Goal: Transaction & Acquisition: Purchase product/service

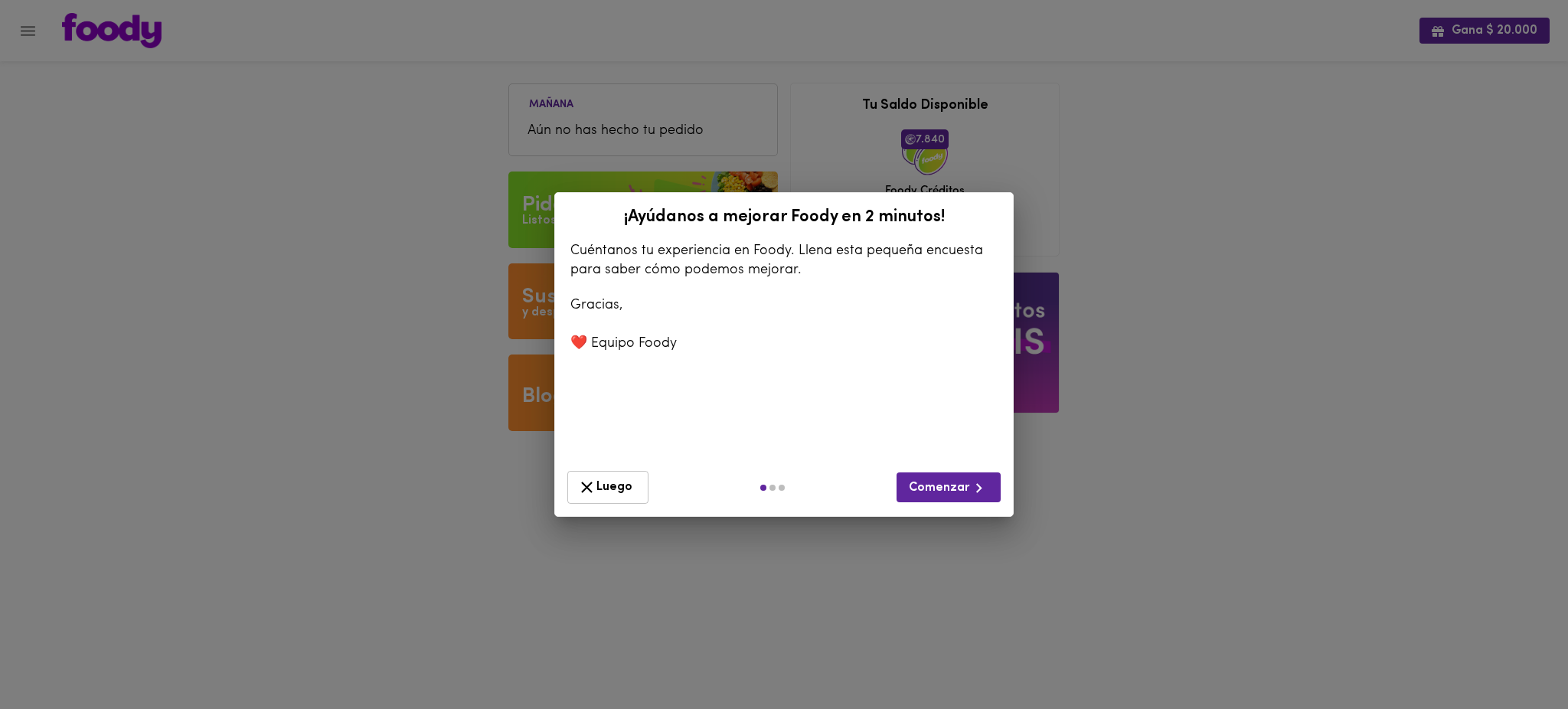
click at [610, 490] on span "Luego" at bounding box center [608, 488] width 61 height 19
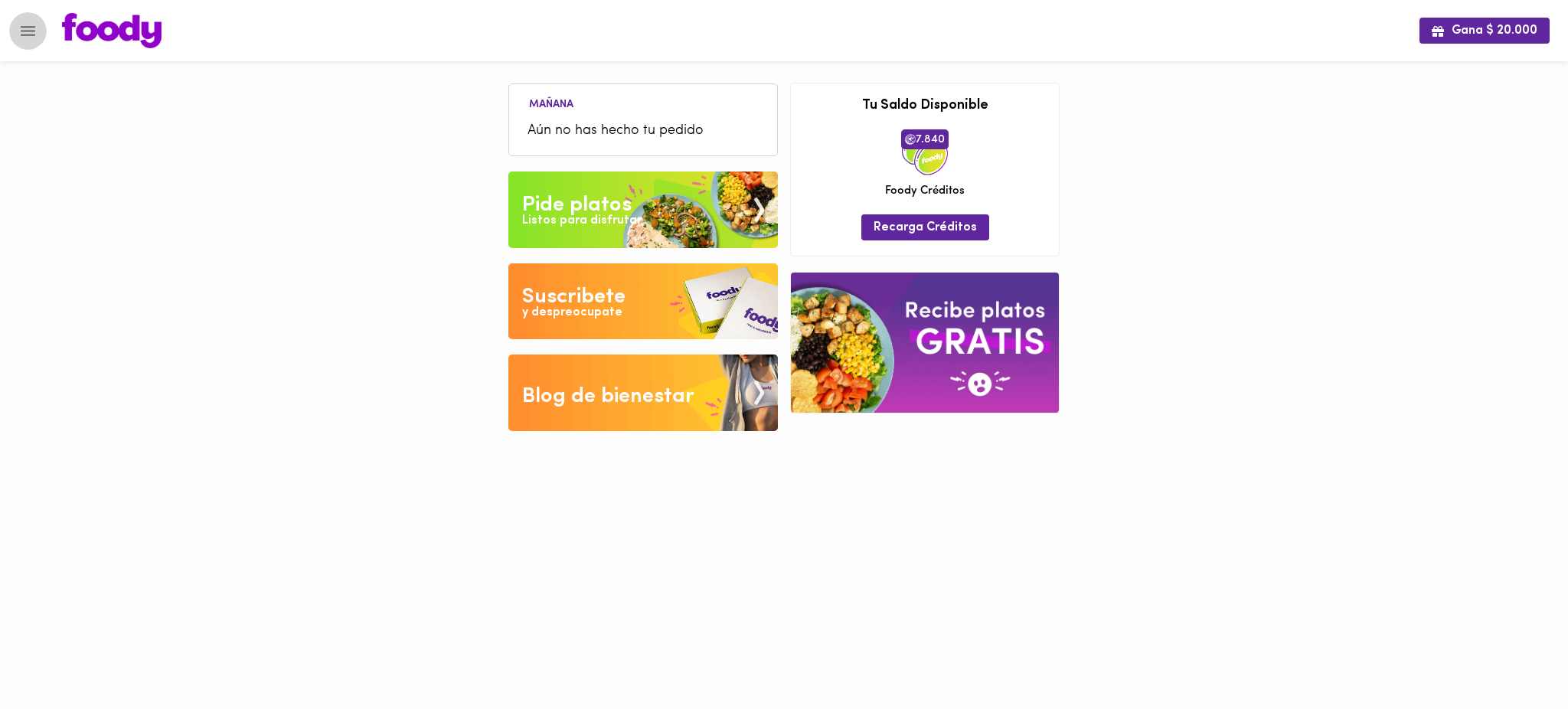
click at [22, 29] on icon "Menu" at bounding box center [28, 32] width 19 height 19
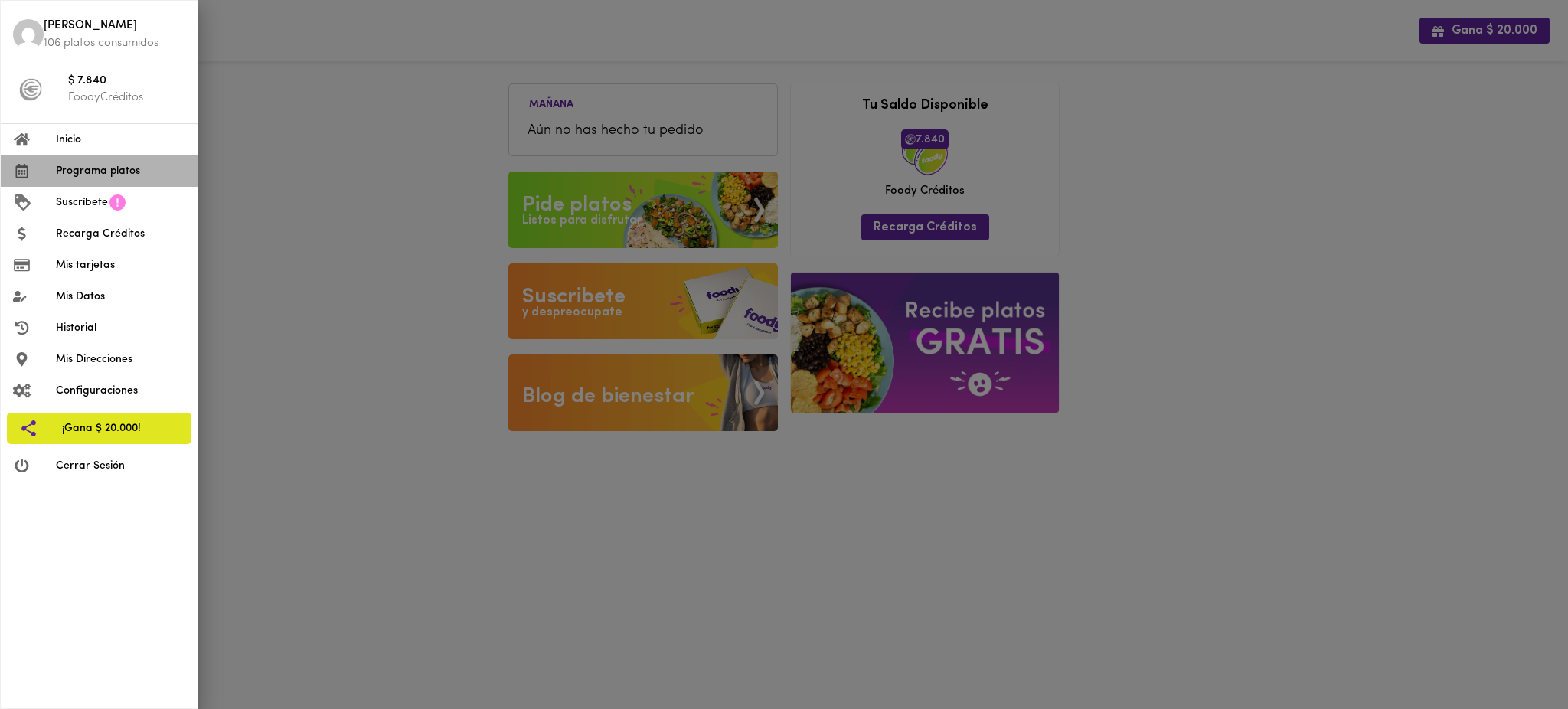
click at [113, 180] on li "Programa platos" at bounding box center [99, 171] width 197 height 32
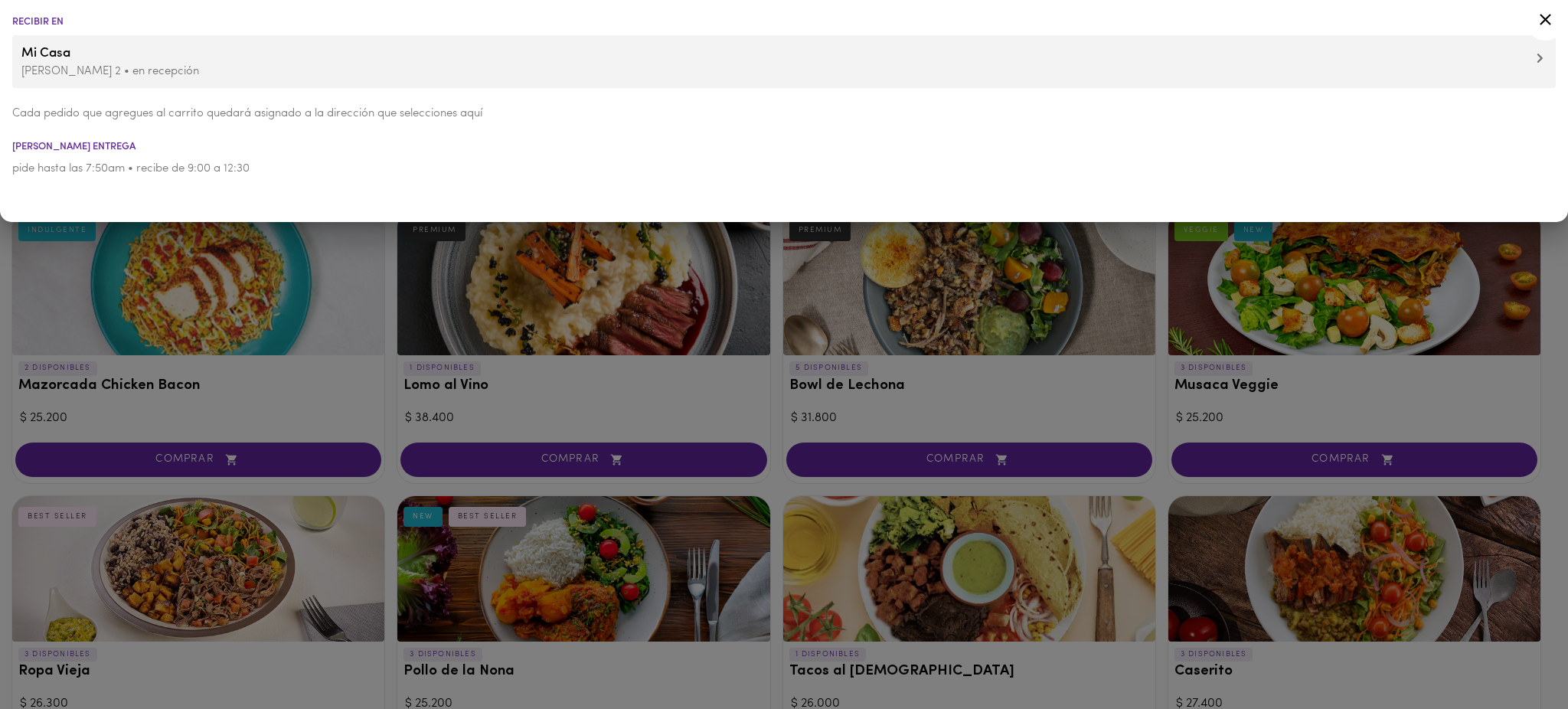
click at [782, 314] on div at bounding box center [784, 354] width 1568 height 709
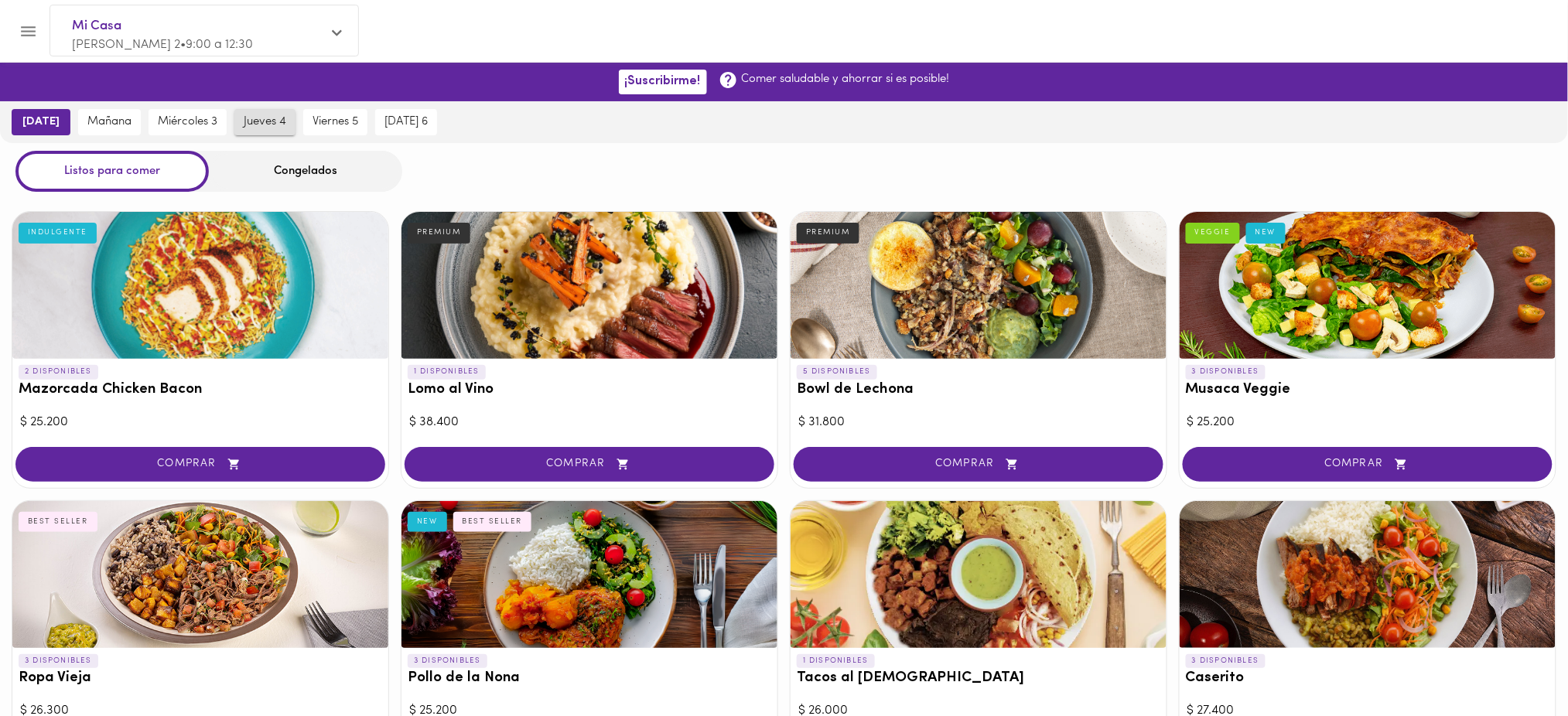
click at [267, 116] on span "jueves 4" at bounding box center [265, 122] width 42 height 14
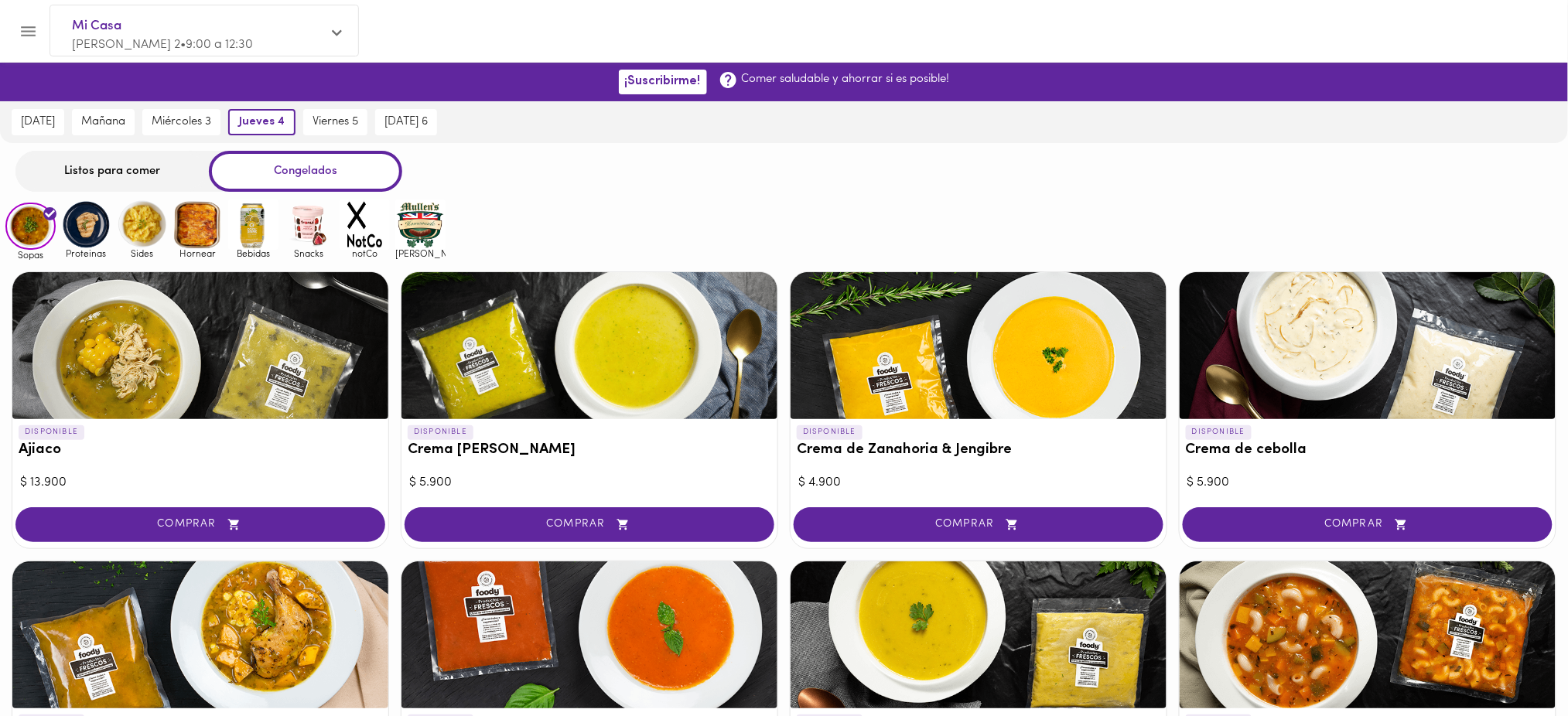
click at [115, 174] on div "Listos para comer" at bounding box center [112, 172] width 194 height 41
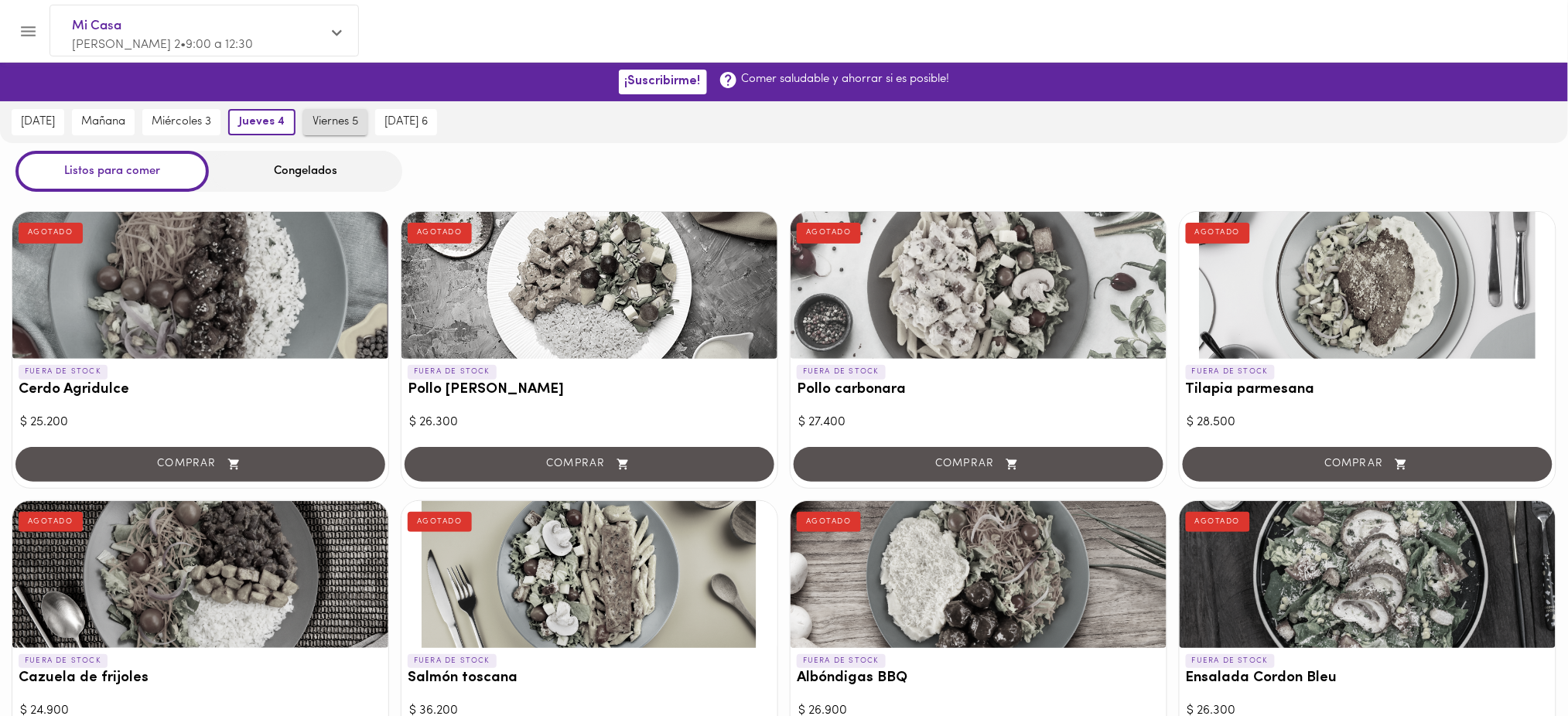
click at [324, 121] on span "viernes 5" at bounding box center [335, 122] width 46 height 14
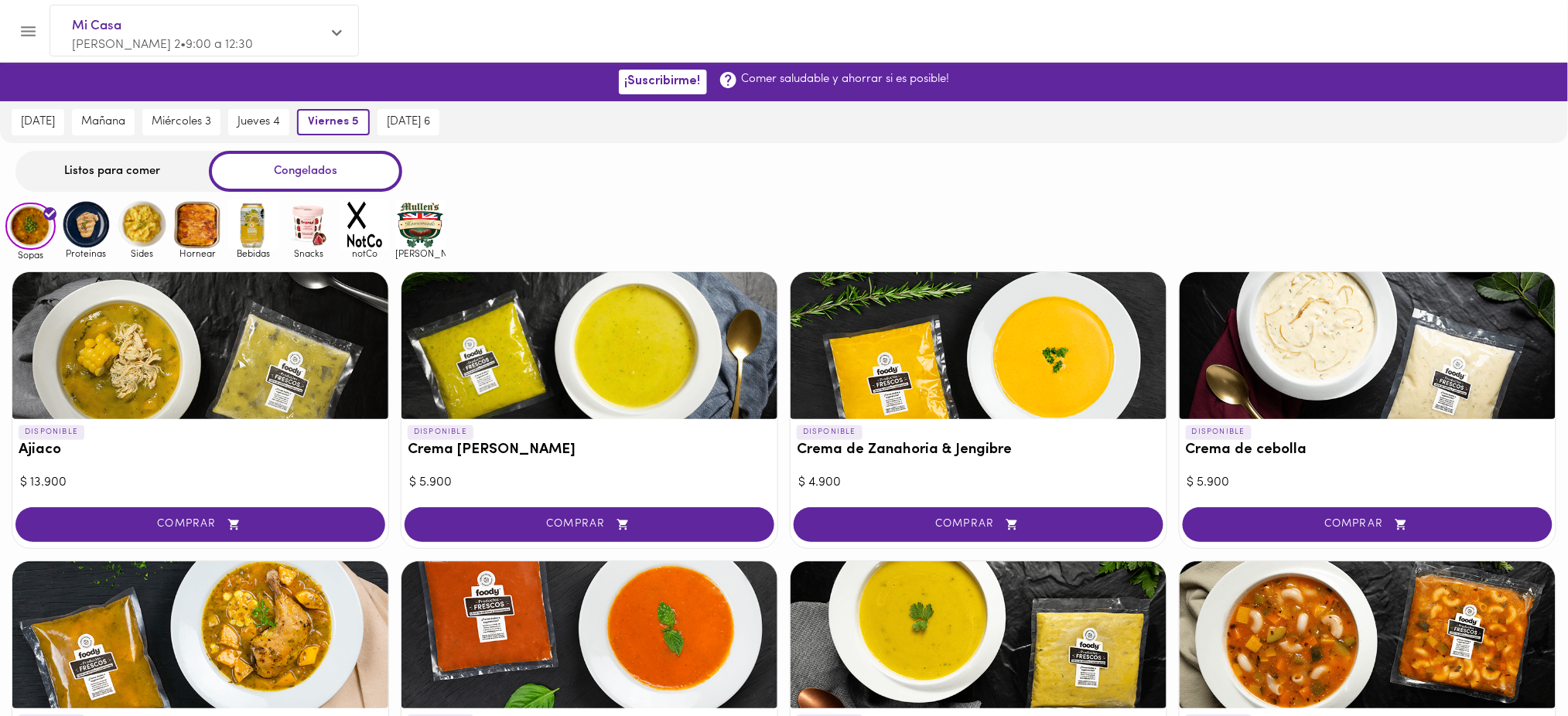
click at [154, 160] on div "Listos para comer" at bounding box center [112, 172] width 194 height 41
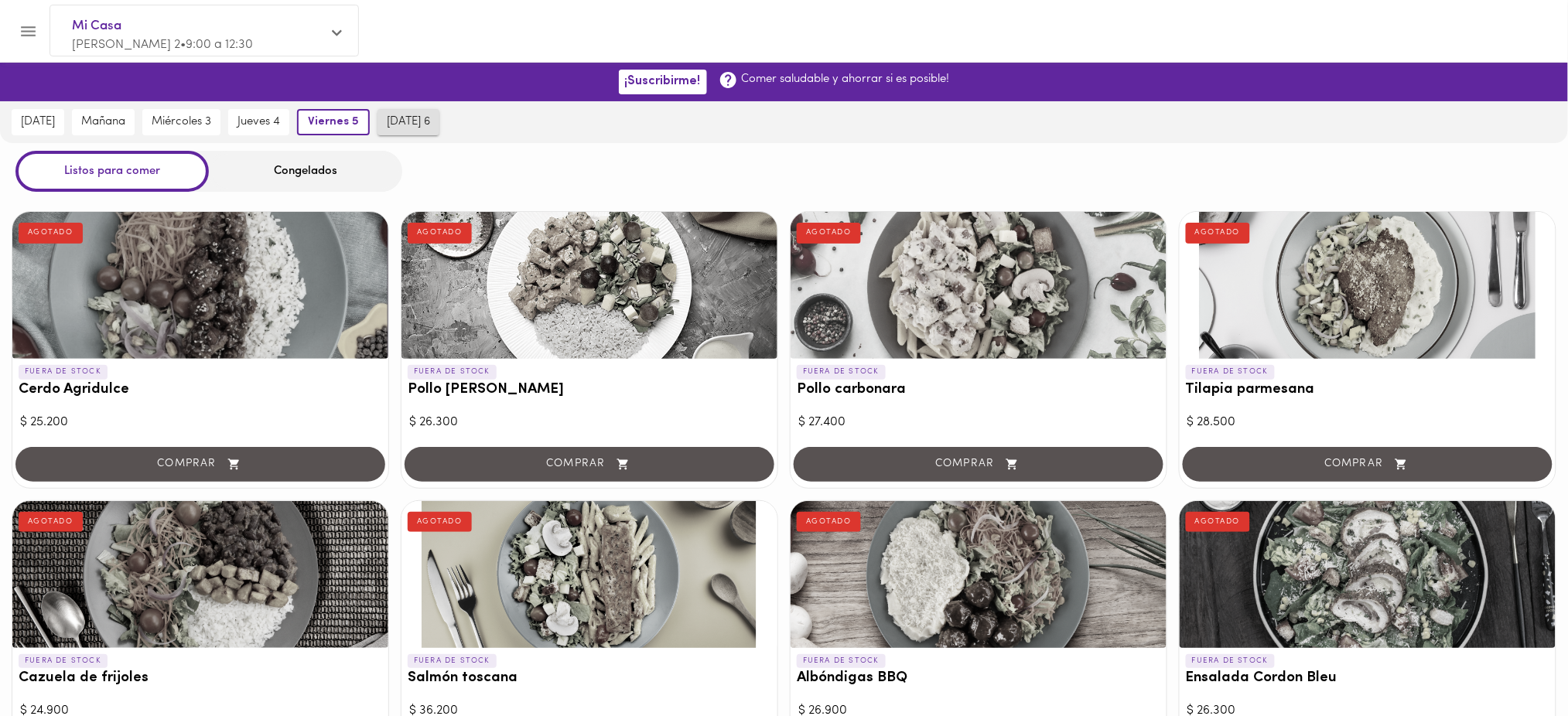
click at [394, 127] on span "[DATE] 6" at bounding box center [408, 122] width 43 height 14
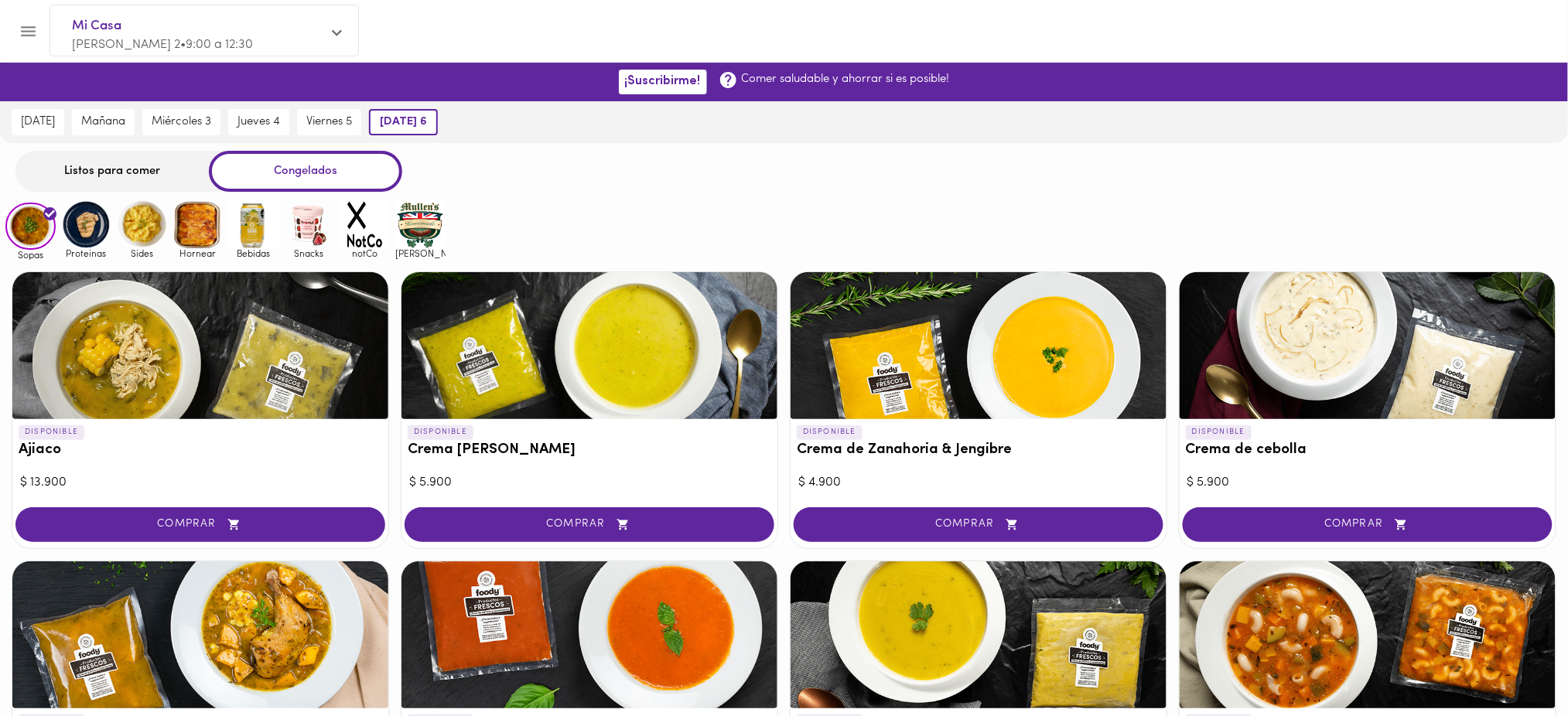
click at [152, 177] on div "Listos para comer" at bounding box center [112, 172] width 194 height 41
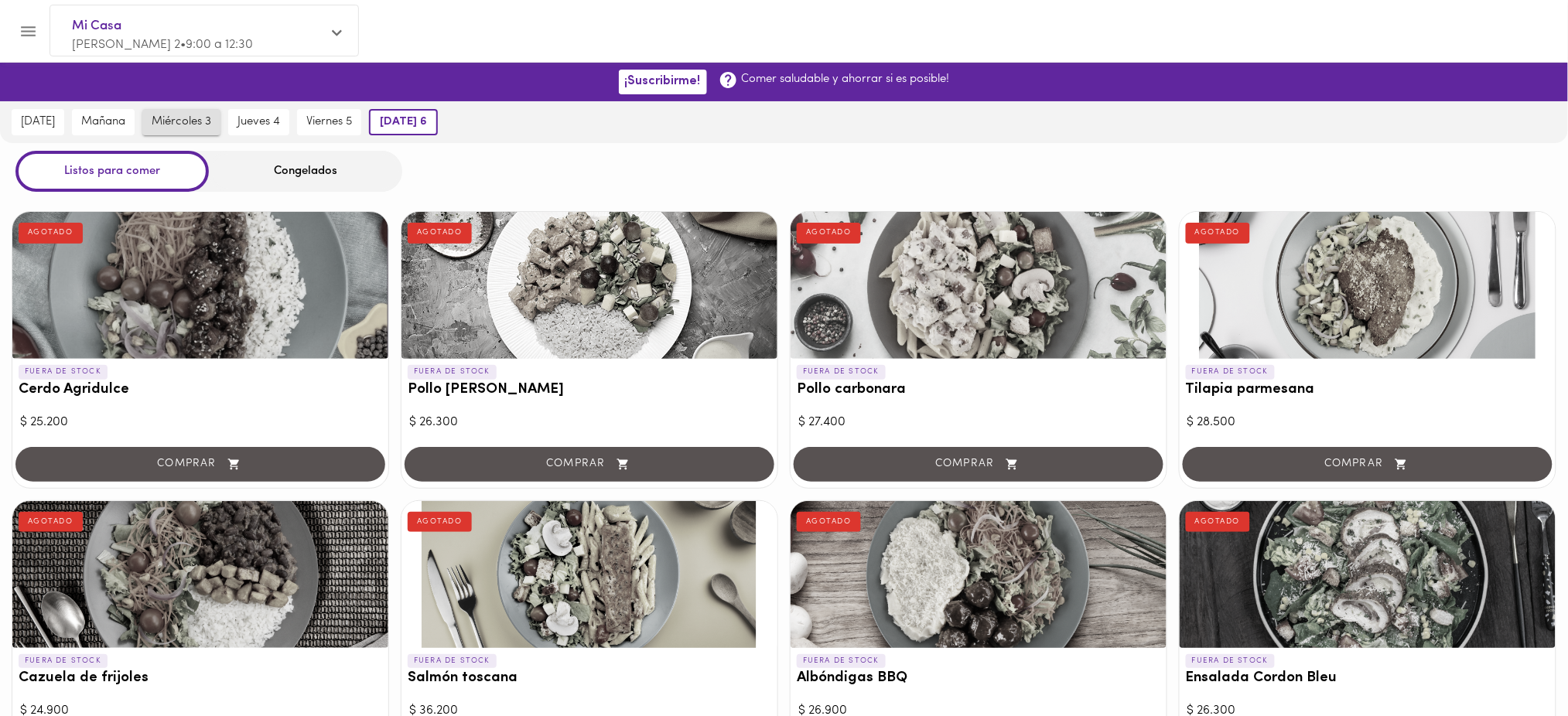
click at [177, 133] on button "miércoles 3" at bounding box center [181, 122] width 78 height 26
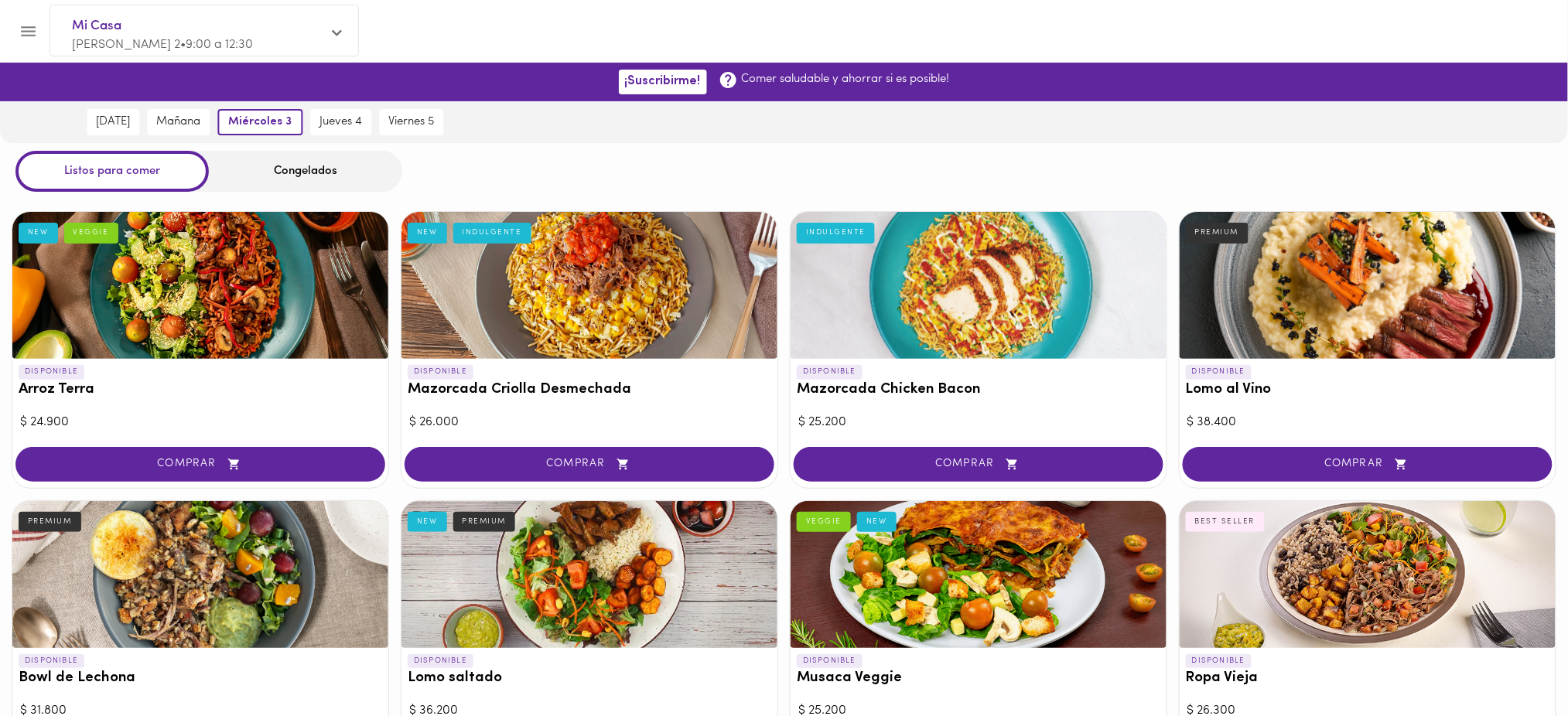
drag, startPoint x: 177, startPoint y: 133, endPoint x: 546, endPoint y: 102, distance: 370.3
click at [546, 102] on div "hoy mañana miércoles 3 jueves 4 viernes 5 sábado 6" at bounding box center [784, 122] width 1568 height 42
click at [257, 128] on span "jueves 4" at bounding box center [266, 122] width 42 height 14
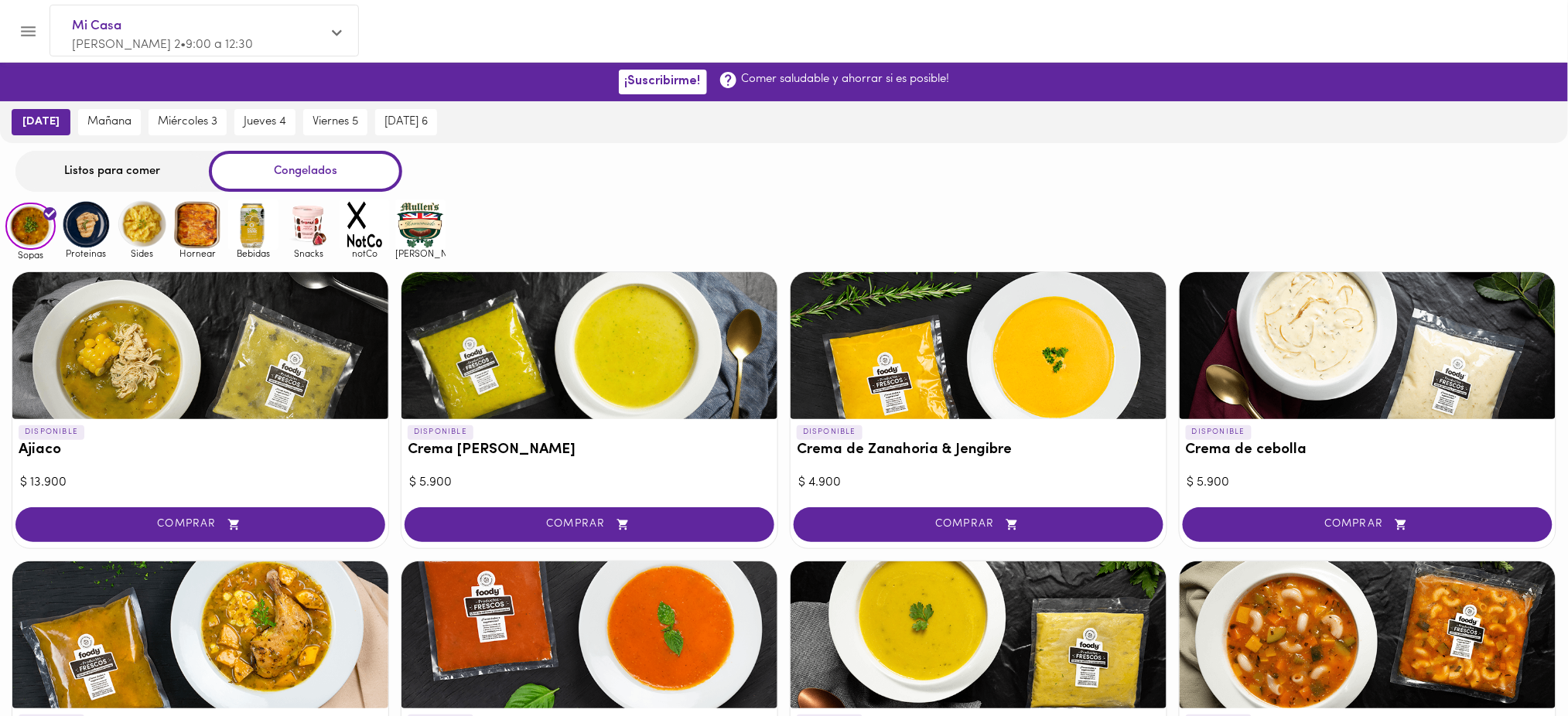
click at [103, 162] on div "Listos para comer" at bounding box center [112, 172] width 194 height 41
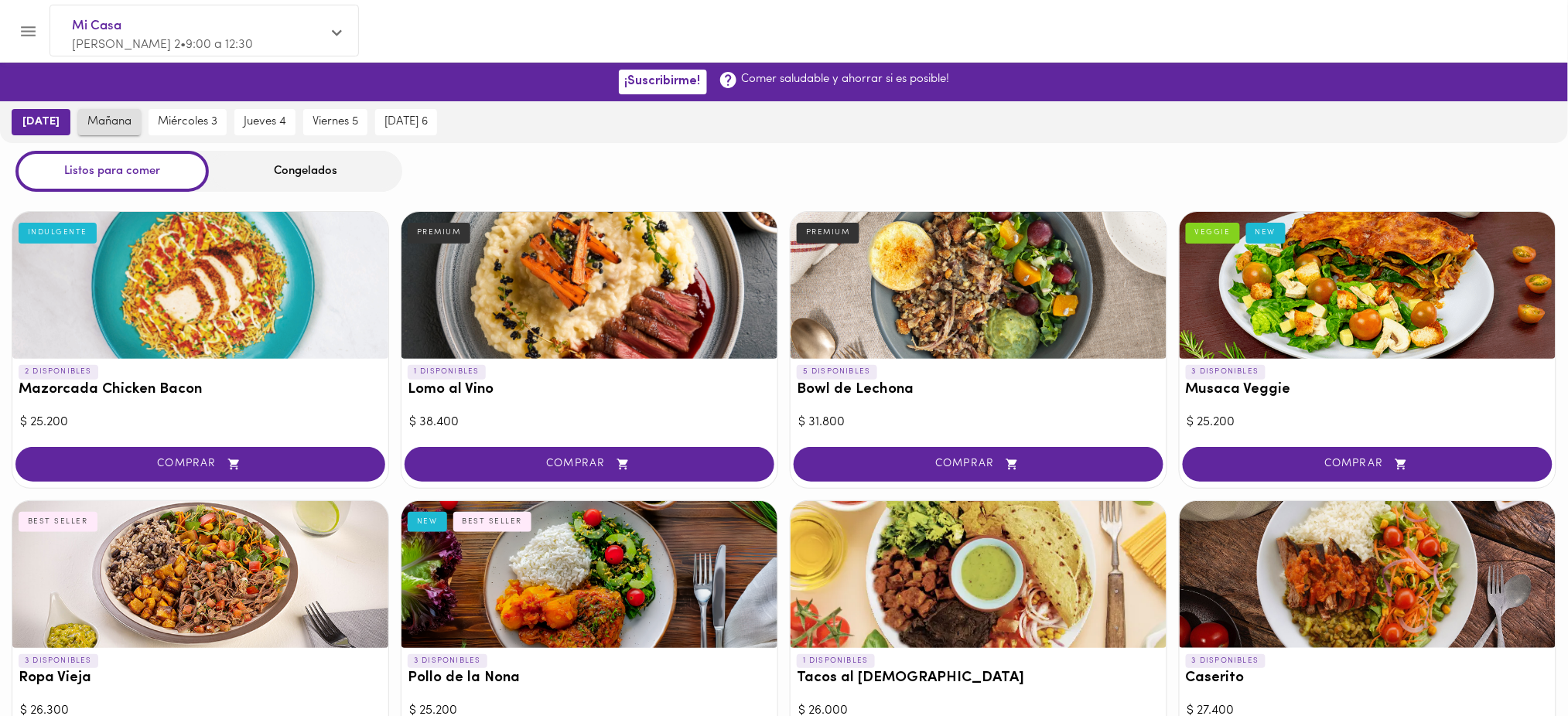
click at [92, 128] on span "mañana" at bounding box center [109, 122] width 44 height 14
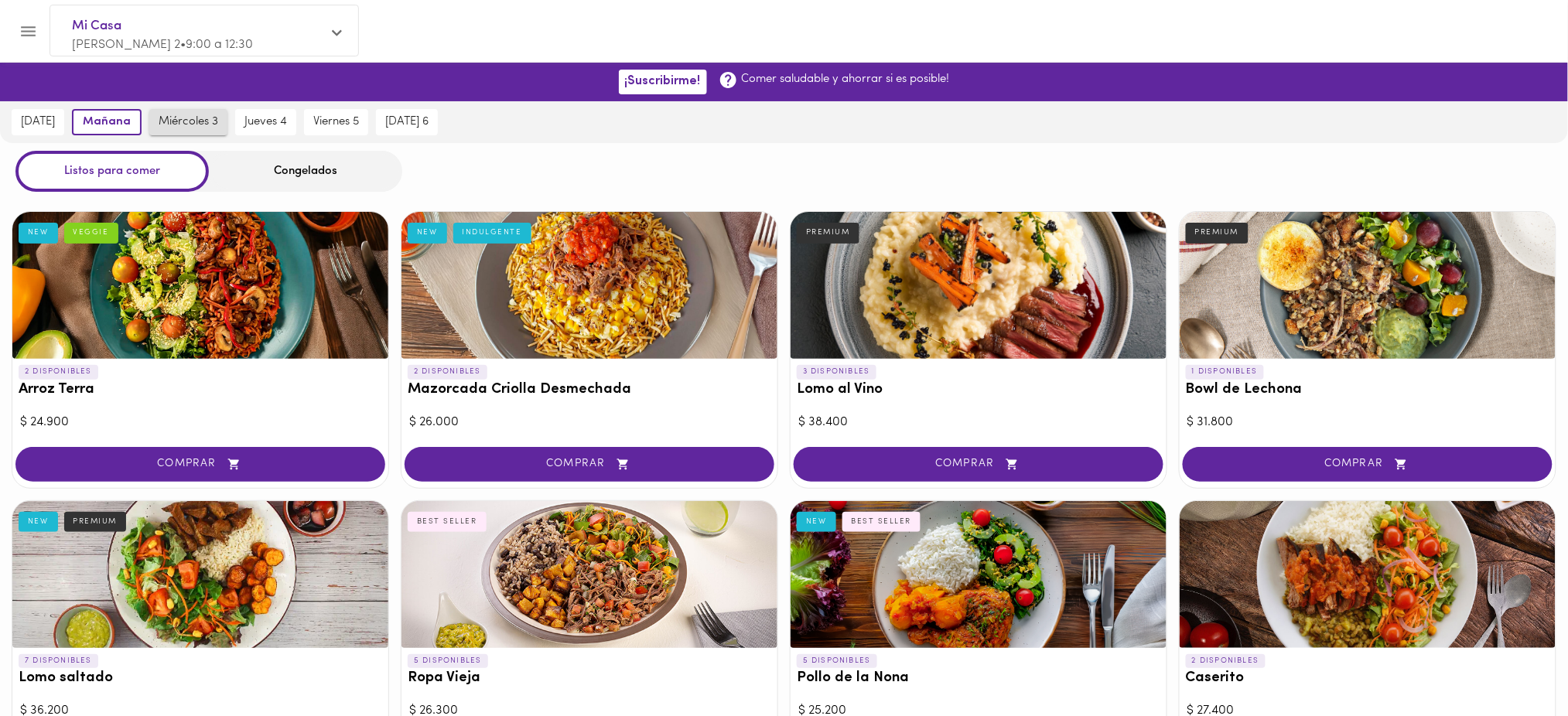
click at [186, 122] on span "miércoles 3" at bounding box center [188, 122] width 60 height 14
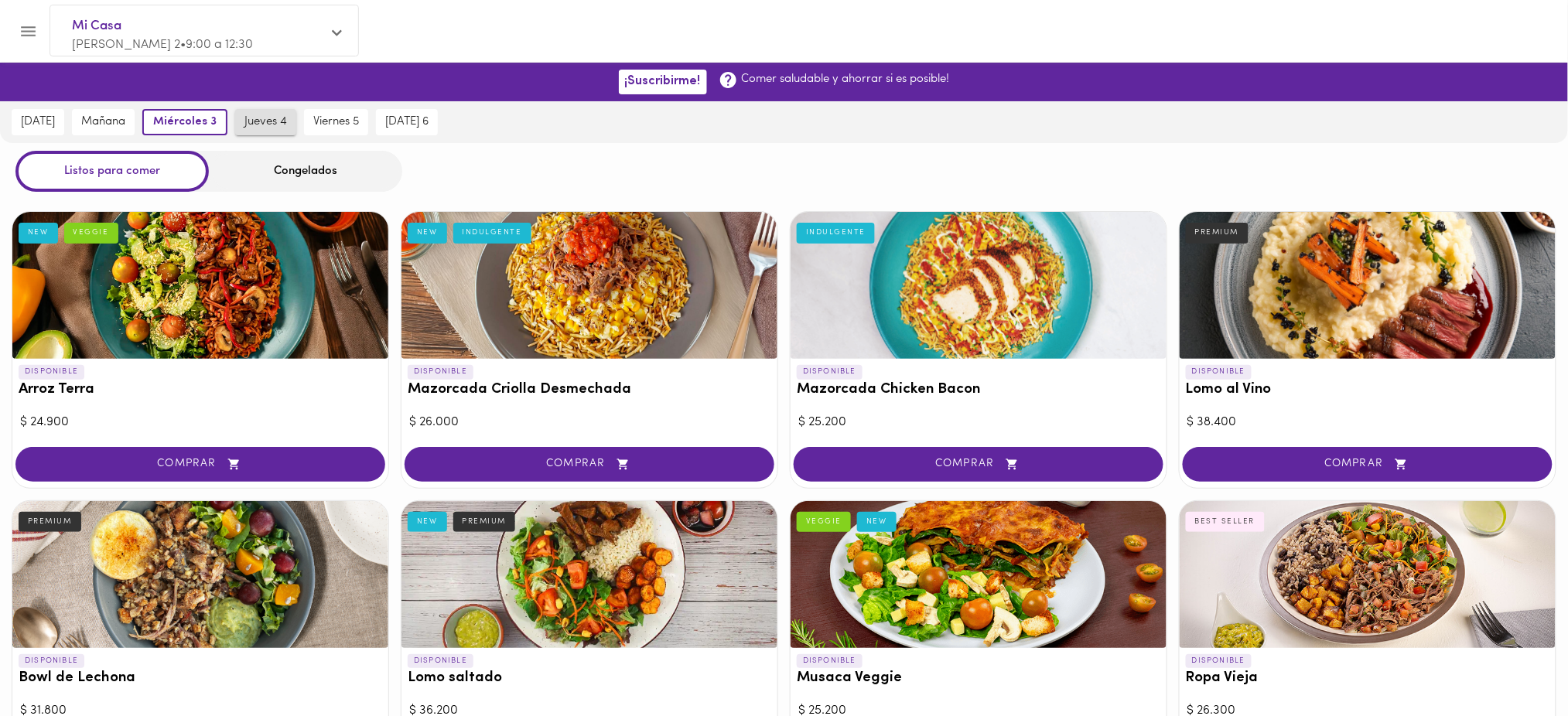
click at [289, 123] on button "jueves 4" at bounding box center [266, 122] width 61 height 26
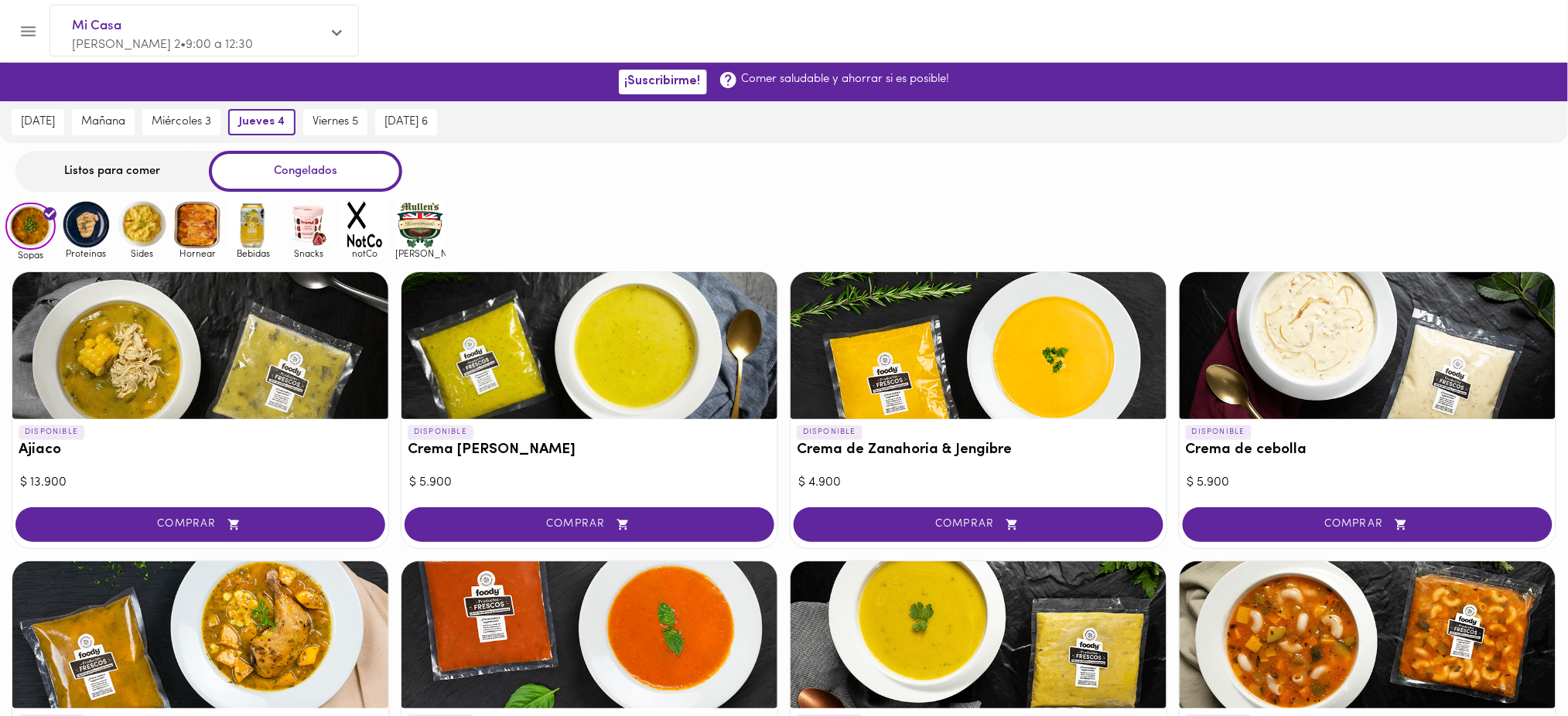
click at [162, 171] on div "Listos para comer" at bounding box center [112, 172] width 194 height 41
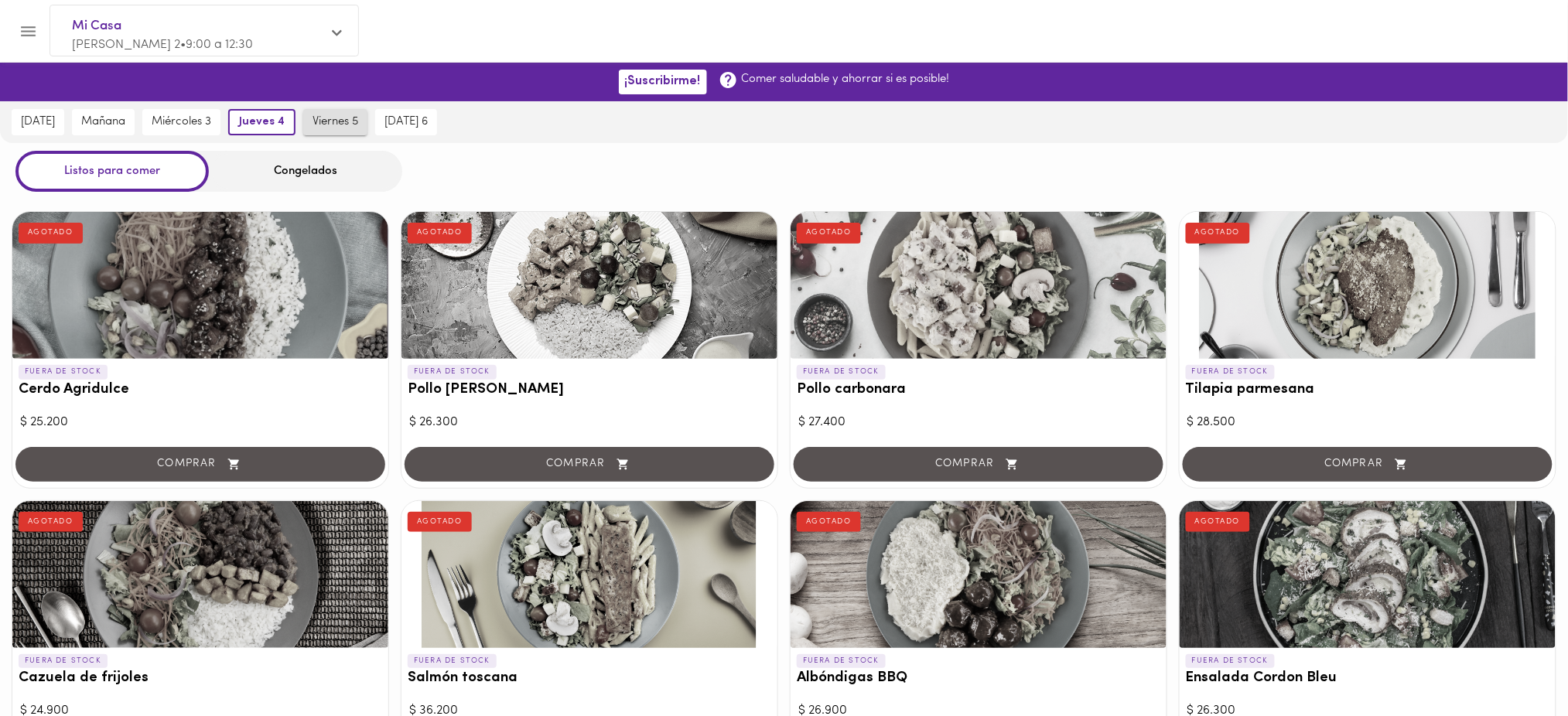
click at [350, 129] on button "viernes 5" at bounding box center [335, 122] width 65 height 26
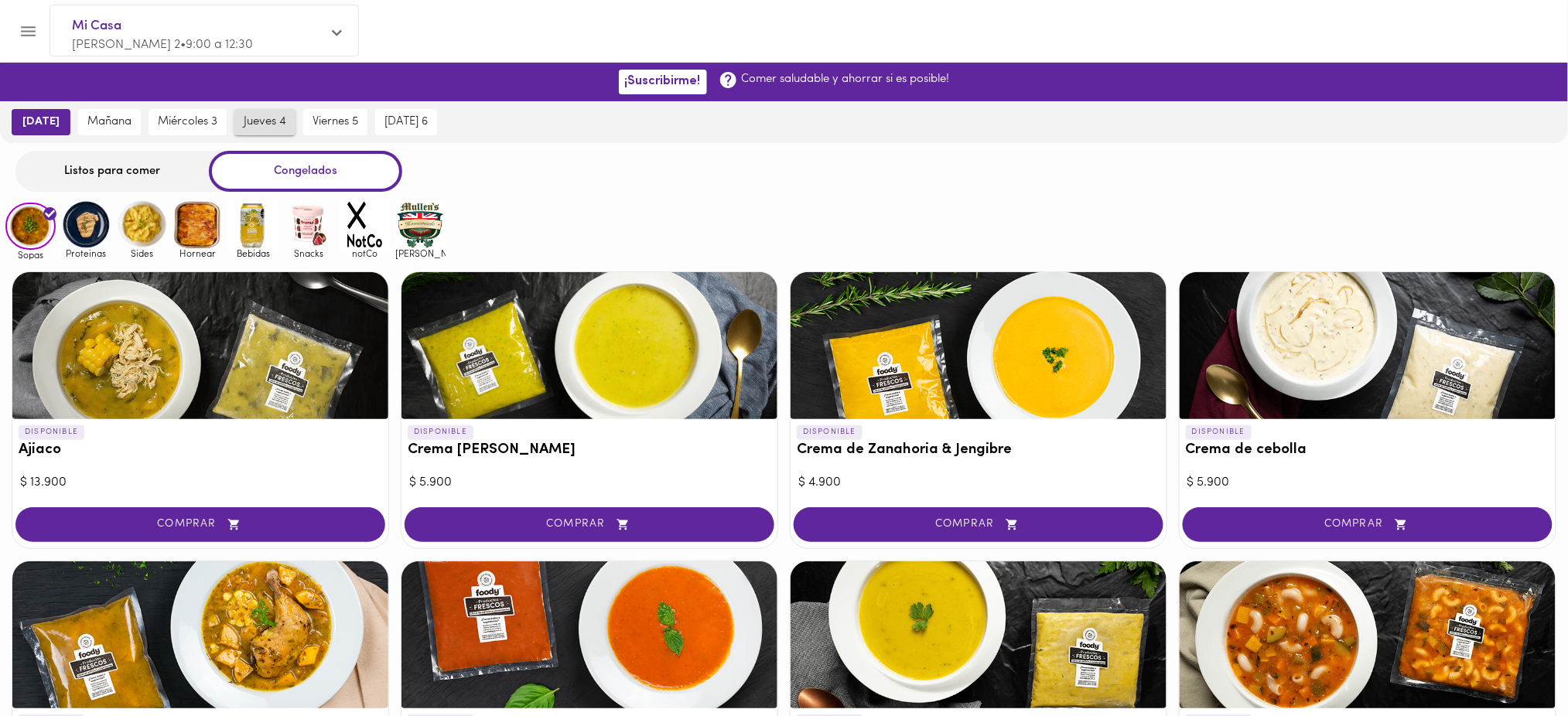
click at [250, 130] on button "jueves 4" at bounding box center [265, 122] width 61 height 26
click at [139, 168] on div "Listos para comer" at bounding box center [112, 172] width 194 height 41
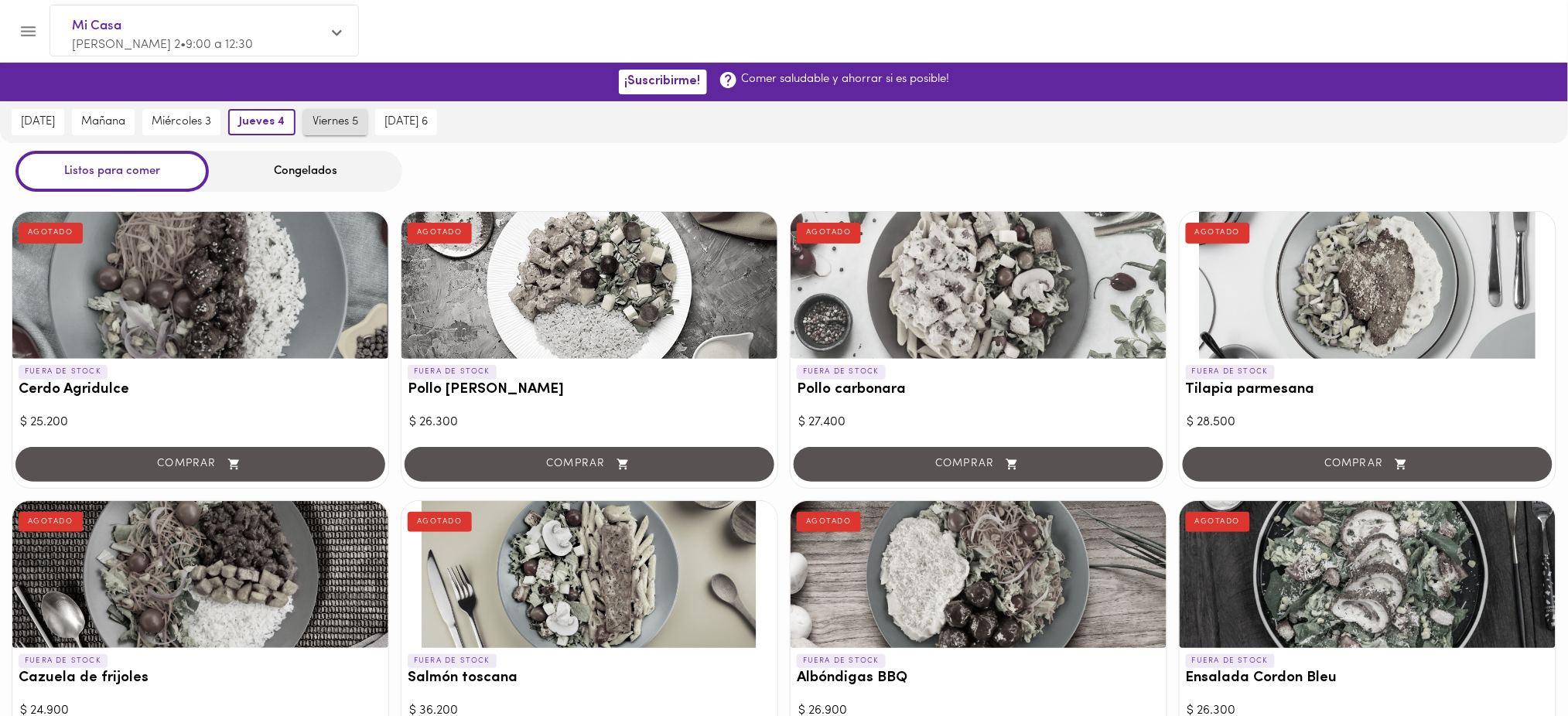
click at [328, 119] on span "viernes 5" at bounding box center [335, 122] width 46 height 14
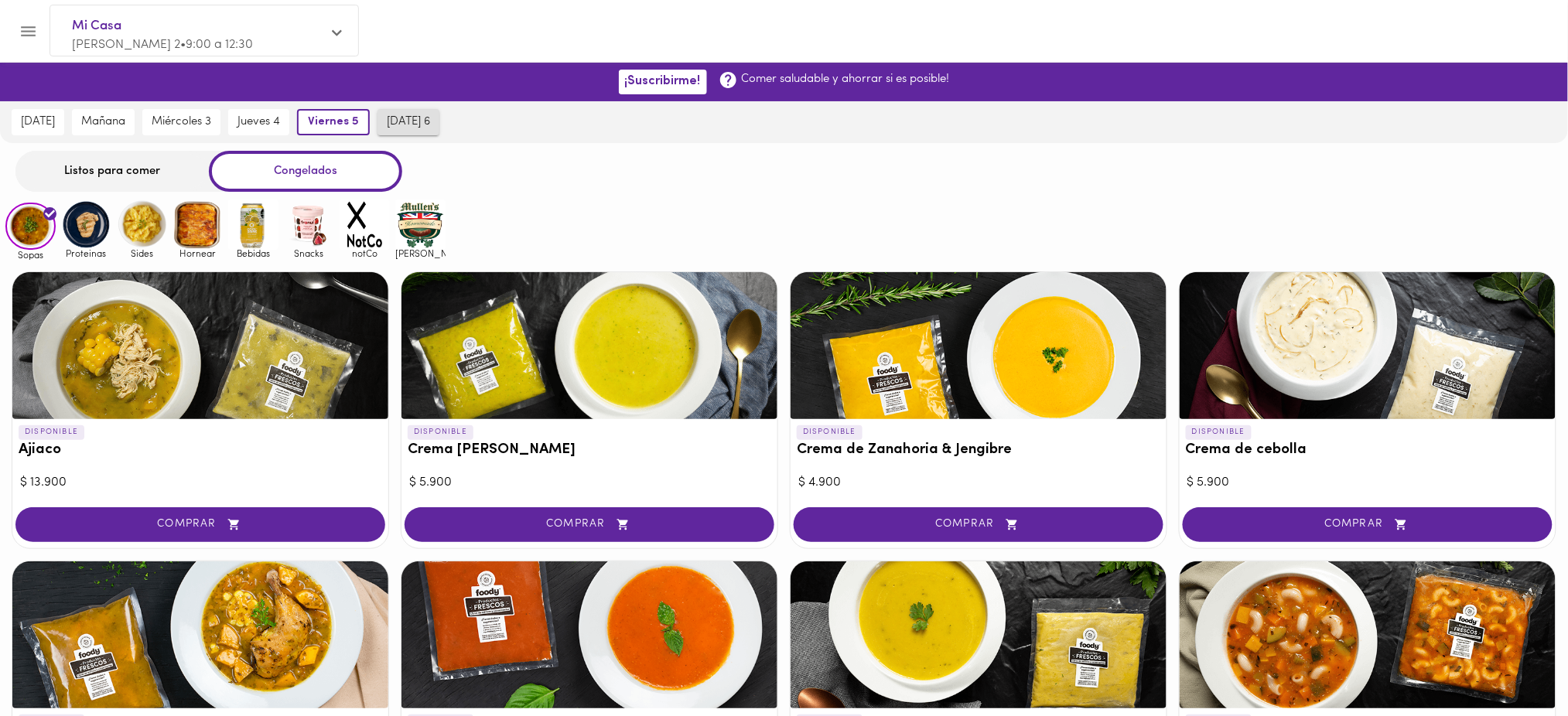
click at [392, 122] on span "[DATE] 6" at bounding box center [408, 122] width 43 height 14
click at [26, 32] on icon "Menu" at bounding box center [29, 32] width 20 height 20
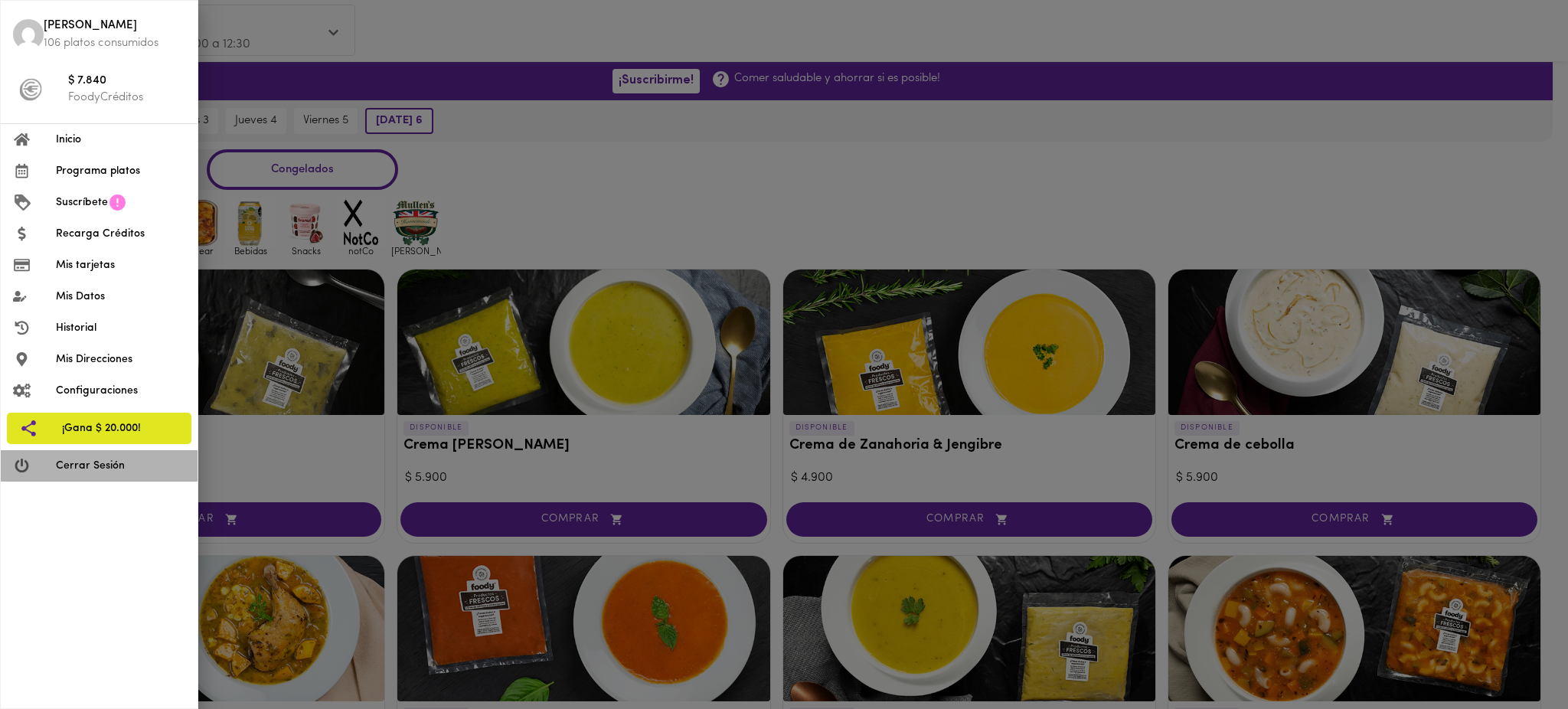
click at [81, 469] on span "Cerrar Sesión" at bounding box center [121, 466] width 129 height 16
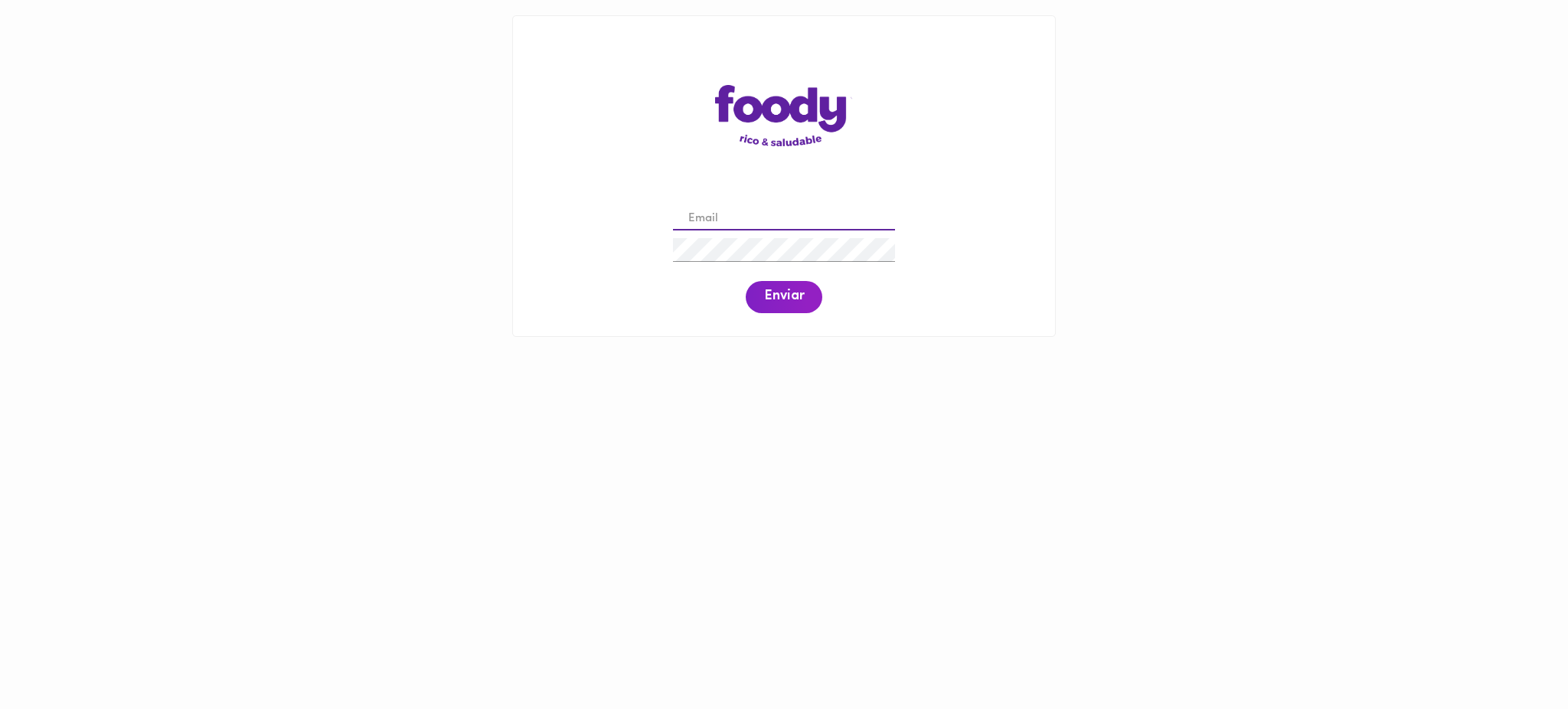
click at [758, 215] on input "email" at bounding box center [784, 219] width 222 height 23
paste input "[EMAIL_ADDRESS][DOMAIN_NAME]"
type input "[EMAIL_ADDRESS][DOMAIN_NAME]"
click at [779, 299] on span "Enviar" at bounding box center [784, 297] width 40 height 17
